Goal: Task Accomplishment & Management: Manage account settings

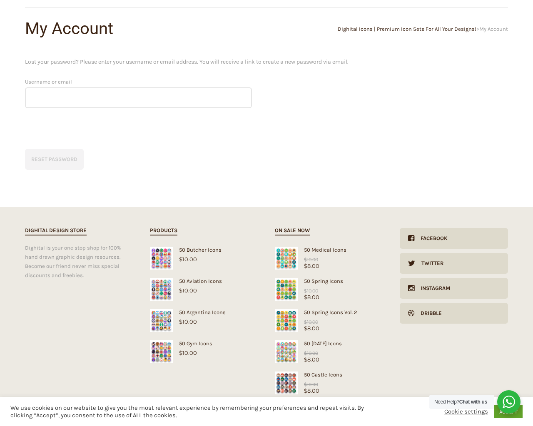
scroll to position [95, 0]
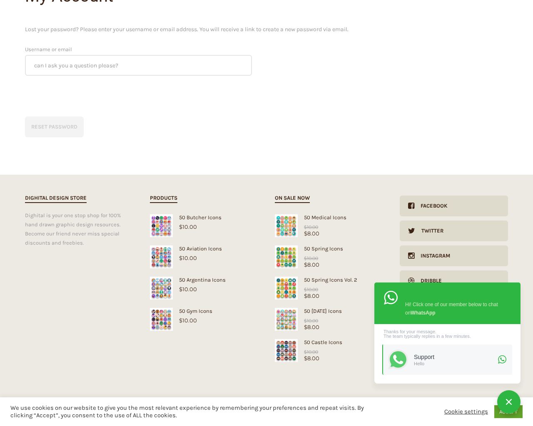
type input "KfnqDuxw"
type input "1"
type input "20"
checkbox input "false"
type input "KfnqDuxw"
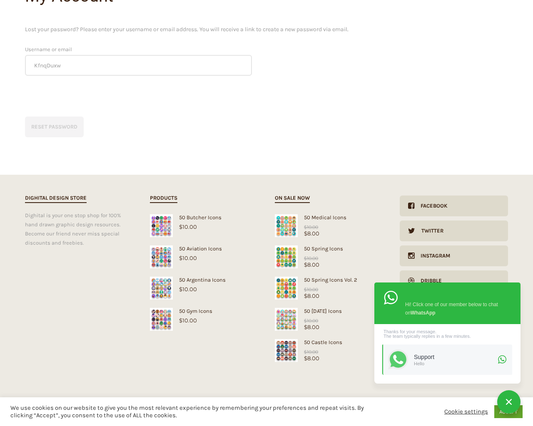
checkbox input "false"
type input "[EMAIL_ADDRESS][DOMAIN_NAME]"
checkbox input "false"
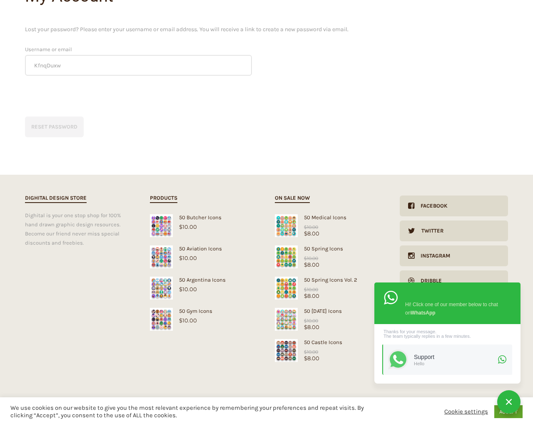
select select "dark"
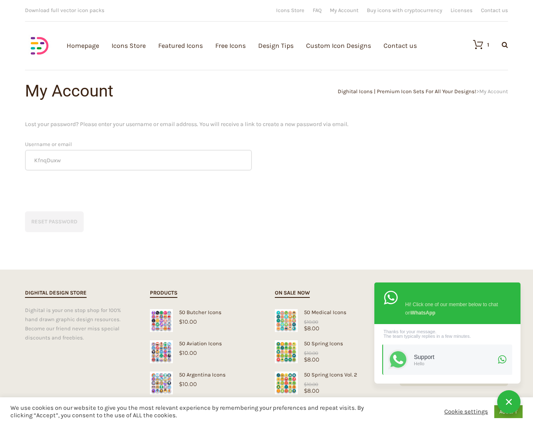
scroll to position [95, 0]
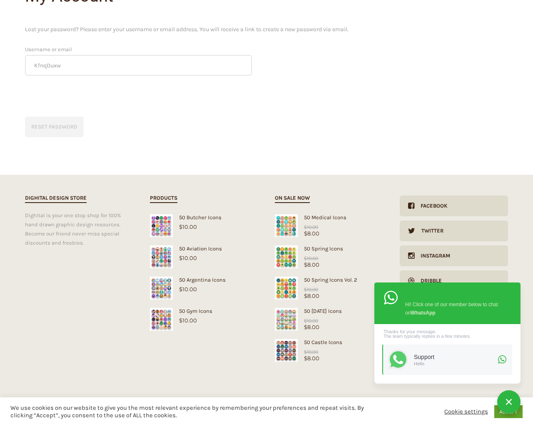
click at [246, 226] on input "Hide Price" at bounding box center [248, 228] width 5 height 5
checkbox input "true"
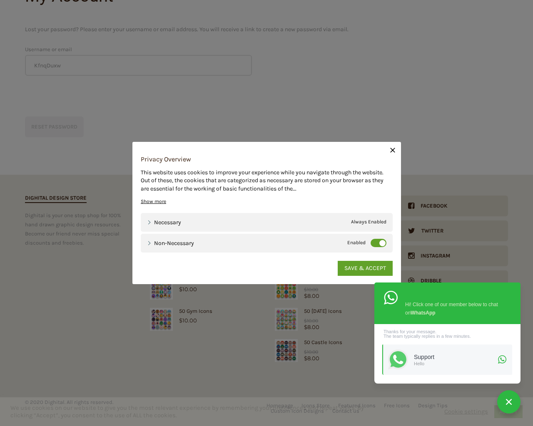
click at [246, 366] on input "Send me a copy of this e-mail" at bounding box center [248, 368] width 5 height 5
checkbox input "true"
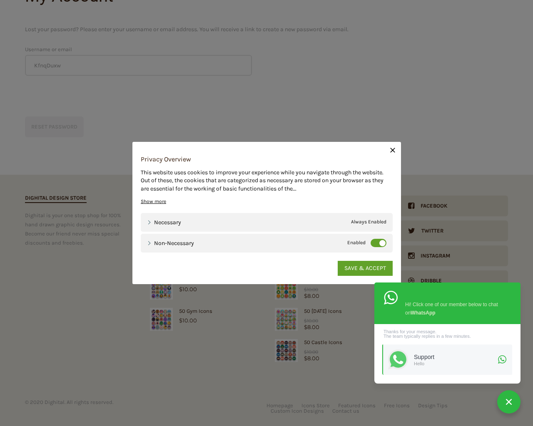
scroll to position [0, 0]
